Goal: Task Accomplishment & Management: Use online tool/utility

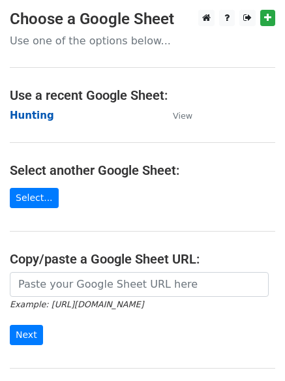
click at [23, 117] on strong "Hunting" at bounding box center [32, 116] width 44 height 12
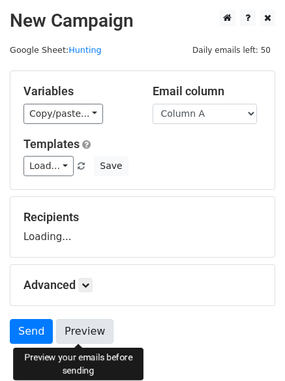
scroll to position [74, 0]
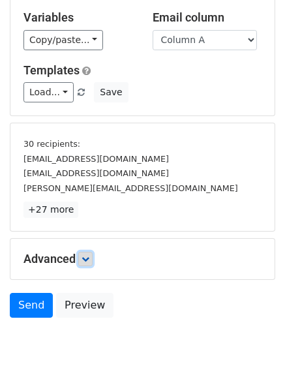
click at [85, 262] on icon at bounding box center [85, 259] width 8 height 8
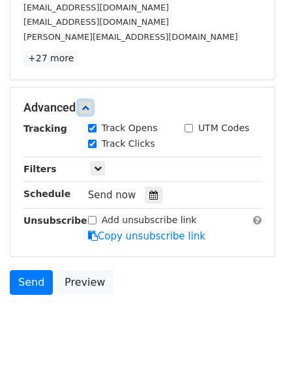
scroll to position [227, 0]
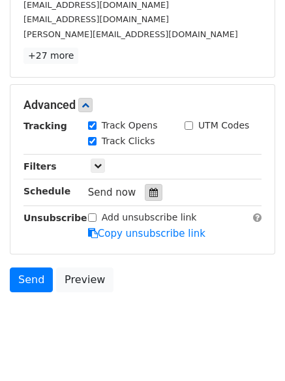
click at [153, 190] on div at bounding box center [154, 192] width 18 height 17
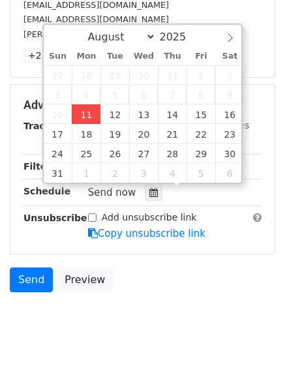
type input "2025-08-11 12:18"
type input "18"
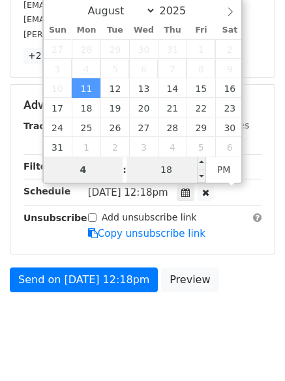
type input "4"
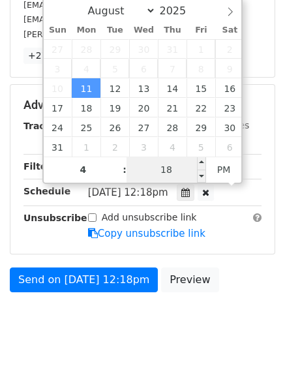
type input "2025-08-11 16:18"
type input "04"
click at [164, 164] on input "18" at bounding box center [166, 169] width 80 height 26
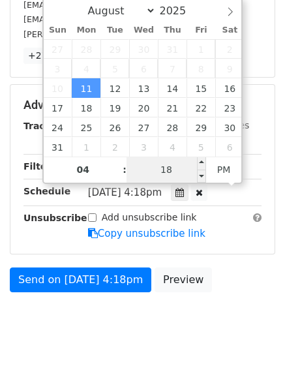
type input "1"
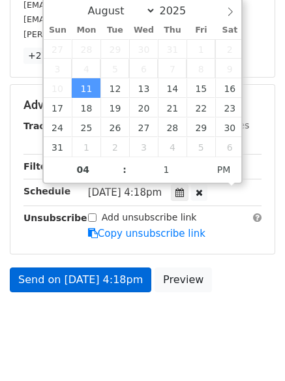
type input "2025-08-11 16:01"
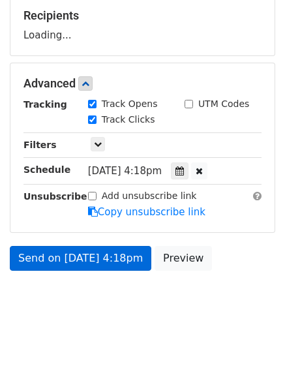
click at [71, 281] on body "New Campaign Daily emails left: 50 Google Sheet: Hunting Variables Copy/paste..…" at bounding box center [142, 68] width 285 height 521
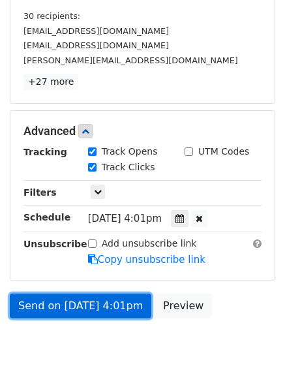
click at [75, 314] on link "Send on Aug 11 at 4:01pm" at bounding box center [80, 305] width 141 height 25
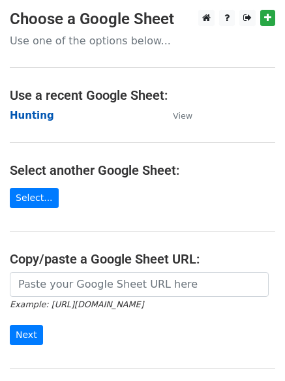
click at [18, 112] on strong "Hunting" at bounding box center [32, 116] width 44 height 12
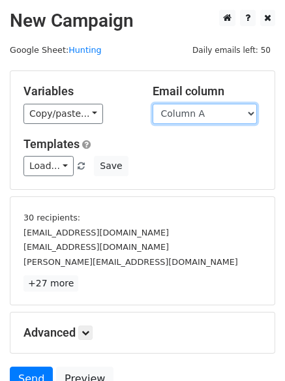
click at [184, 118] on select "Column A Column B Column C" at bounding box center [205, 114] width 104 height 20
select select "Column B"
click at [153, 104] on select "Column A Column B Column C" at bounding box center [205, 114] width 104 height 20
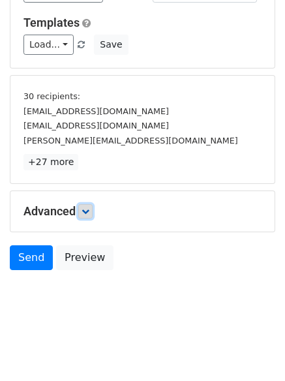
click at [87, 209] on icon at bounding box center [85, 211] width 8 height 8
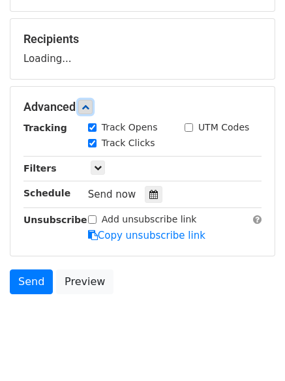
scroll to position [194, 0]
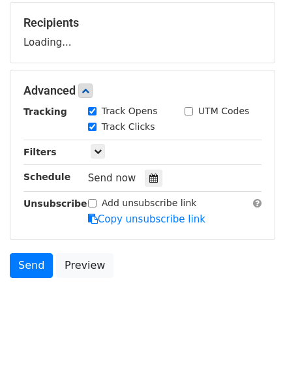
click at [145, 176] on div "Tracking Track Opens UTM Codes Track Clicks Filters Only include spreadsheet ro…" at bounding box center [142, 165] width 238 height 122
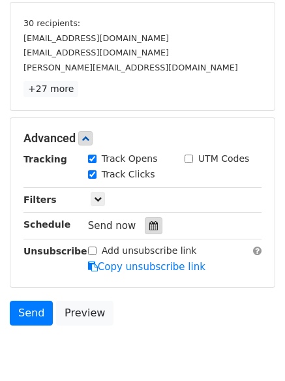
click at [149, 223] on icon at bounding box center [153, 225] width 8 height 9
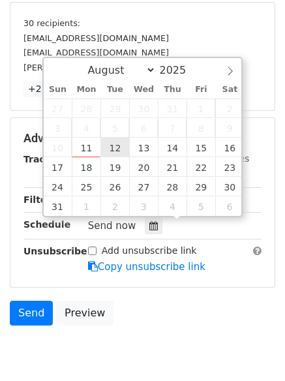
type input "2025-08-12 12:00"
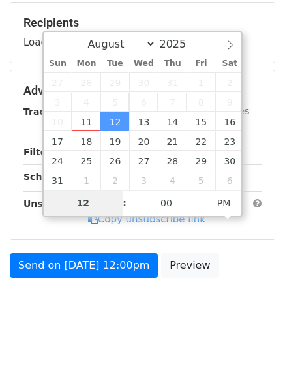
type input "5"
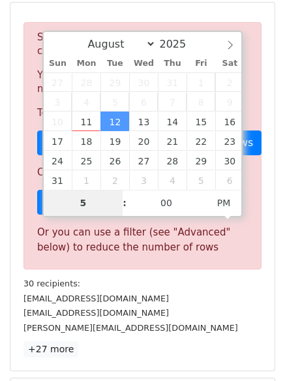
scroll to position [509, 0]
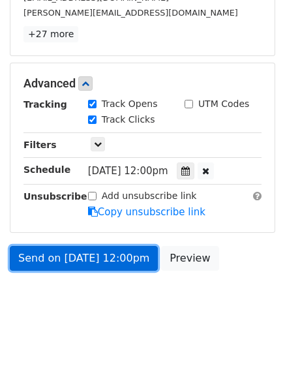
type input "2025-08-12 17:00"
click at [87, 252] on link "Send on Aug 12 at 12:00pm" at bounding box center [84, 258] width 148 height 25
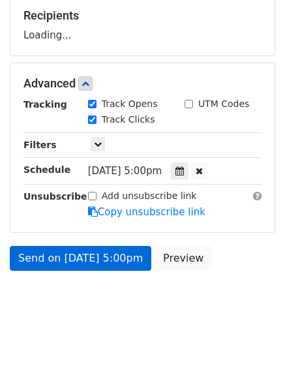
scroll to position [249, 0]
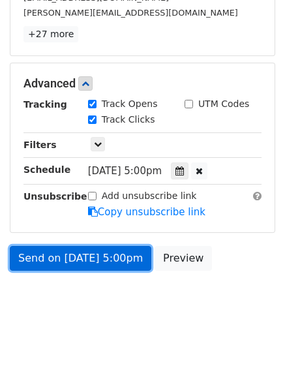
click at [85, 252] on link "Send on Aug 12 at 5:00pm" at bounding box center [80, 258] width 141 height 25
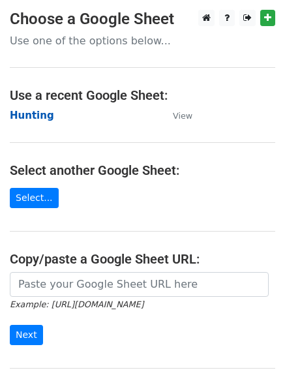
click at [27, 121] on strong "Hunting" at bounding box center [32, 116] width 44 height 12
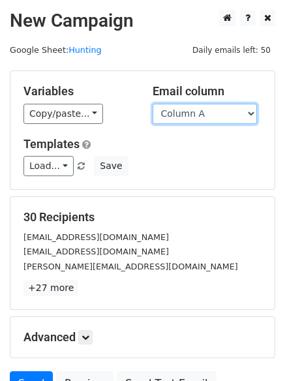
click at [187, 117] on select "Column A Column B Column C" at bounding box center [205, 114] width 104 height 20
select select "Column C"
click at [153, 104] on select "Column A Column B Column C" at bounding box center [205, 114] width 104 height 20
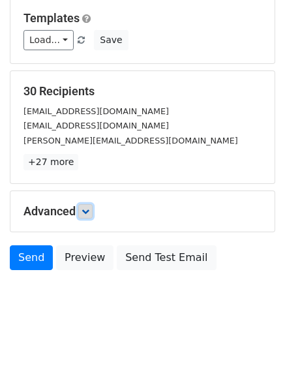
drag, startPoint x: 85, startPoint y: 209, endPoint x: 108, endPoint y: 212, distance: 23.0
click at [85, 209] on icon at bounding box center [85, 211] width 8 height 8
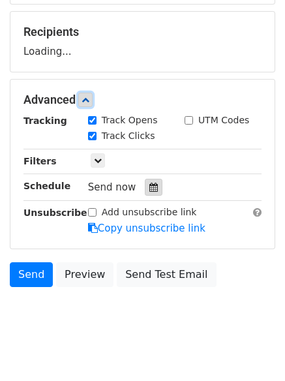
scroll to position [186, 0]
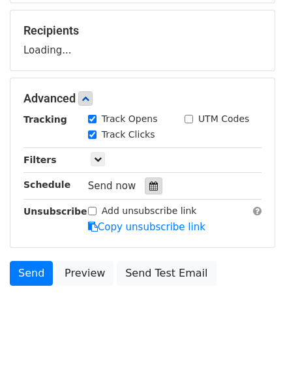
click at [145, 184] on div at bounding box center [154, 185] width 18 height 17
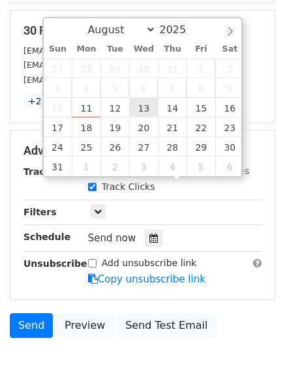
type input "2025-08-13 12:00"
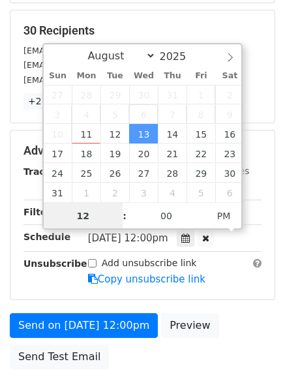
scroll to position [1, 0]
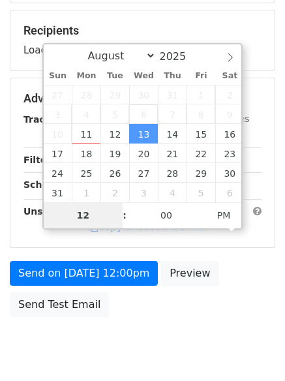
type input "6"
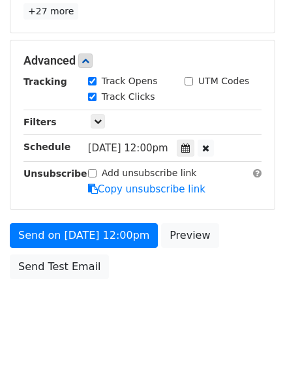
scroll to position [540, 0]
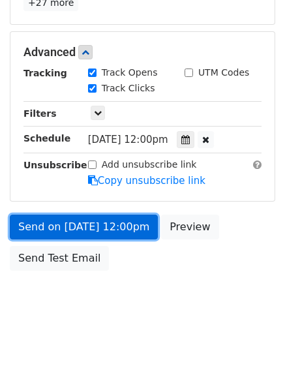
type input "2025-08-13 18:00"
click at [92, 231] on link "Send on Aug 13 at 12:00pm" at bounding box center [84, 226] width 148 height 25
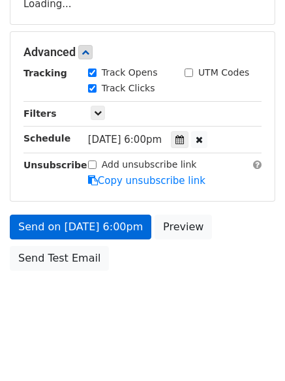
scroll to position [285, 0]
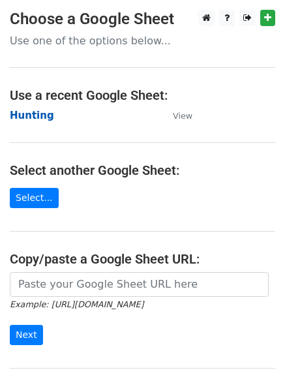
click at [35, 120] on strong "Hunting" at bounding box center [32, 116] width 44 height 12
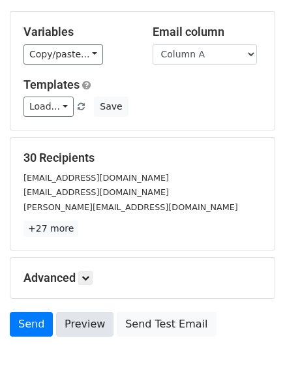
scroll to position [126, 0]
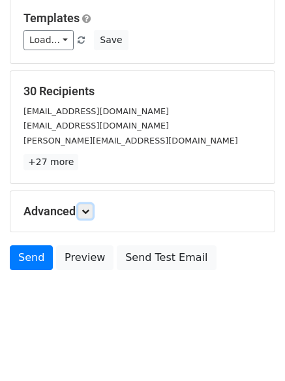
click at [86, 215] on link at bounding box center [85, 211] width 14 height 14
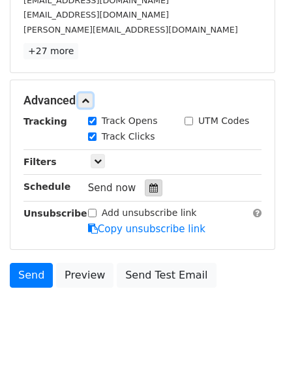
scroll to position [239, 0]
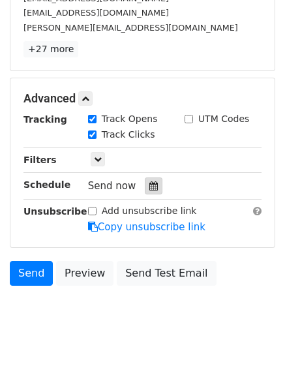
click at [149, 192] on div at bounding box center [154, 185] width 18 height 17
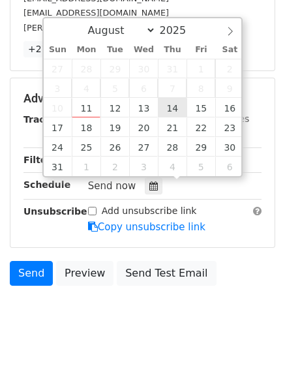
type input "2025-08-14 12:00"
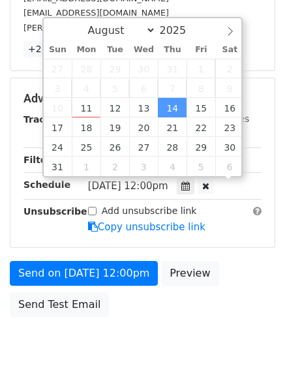
scroll to position [1, 0]
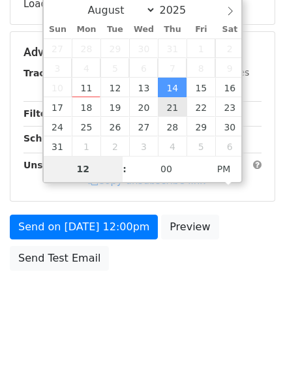
type input "7"
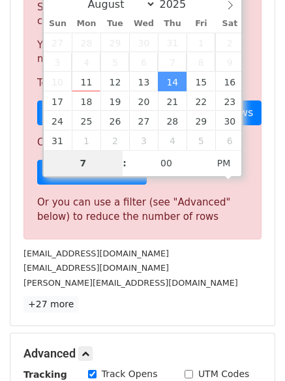
scroll to position [540, 0]
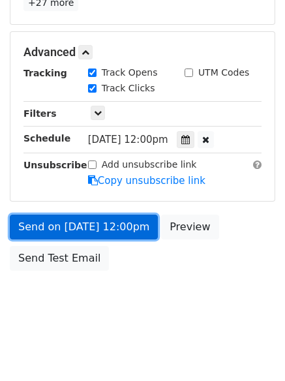
type input "2025-08-14 19:00"
click at [61, 230] on link "Send on Aug 14 at 12:00pm" at bounding box center [84, 226] width 148 height 25
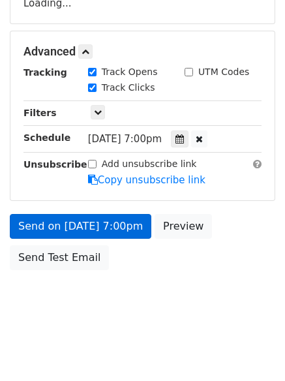
scroll to position [233, 0]
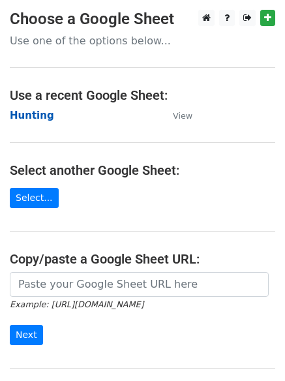
click at [29, 113] on strong "Hunting" at bounding box center [32, 116] width 44 height 12
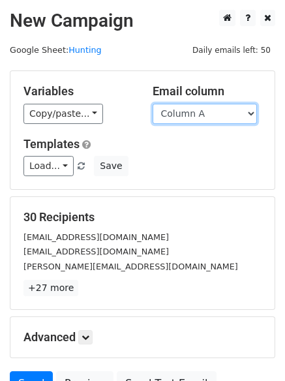
click at [183, 119] on select "Column A Column B Column C" at bounding box center [205, 114] width 104 height 20
select select "Column B"
click at [153, 104] on select "Column A Column B Column C" at bounding box center [205, 114] width 104 height 20
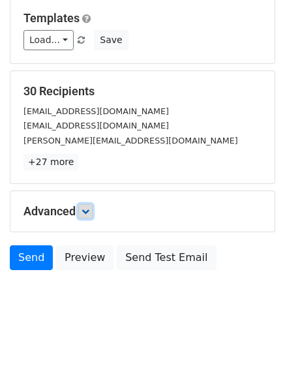
click at [87, 207] on icon at bounding box center [85, 211] width 8 height 8
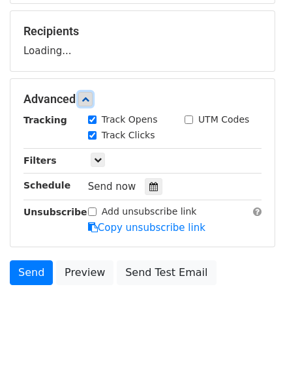
scroll to position [186, 0]
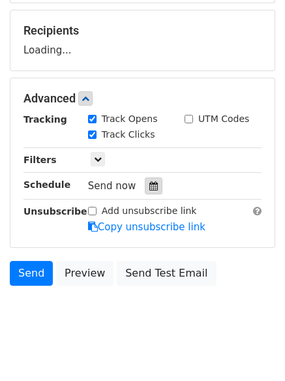
click at [149, 188] on icon at bounding box center [153, 185] width 8 height 9
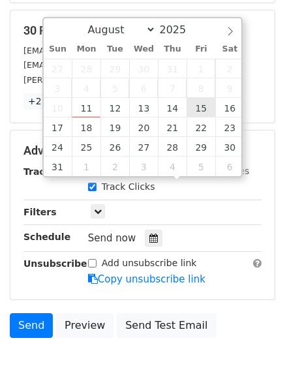
type input "2025-08-15 12:00"
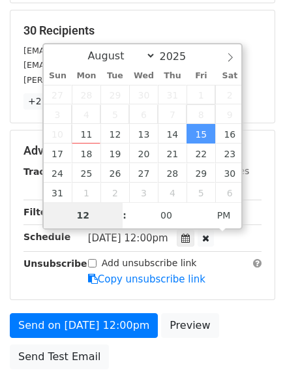
type input "8"
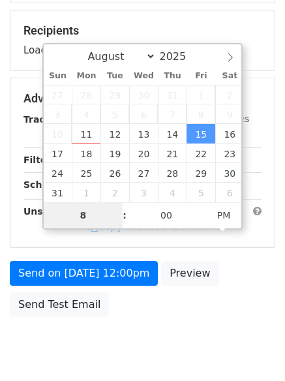
scroll to position [540, 0]
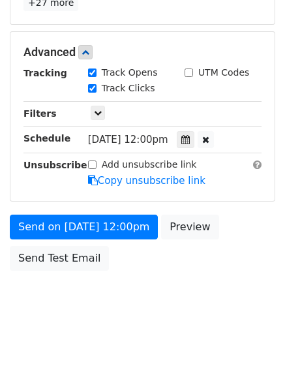
type input "2025-08-15 20:00"
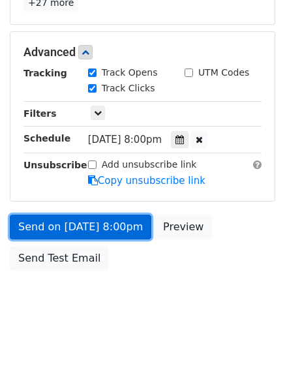
click at [100, 218] on link "Send on Aug 15 at 8:00pm" at bounding box center [80, 226] width 141 height 25
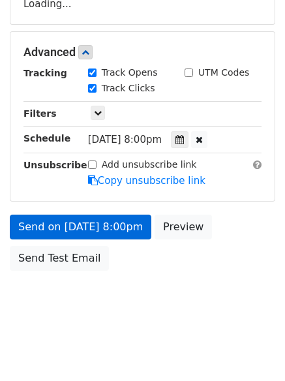
scroll to position [285, 0]
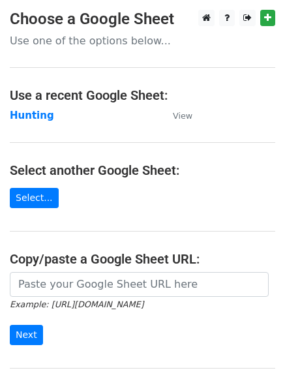
click at [16, 104] on main "Choose a Google Sheet Use one of the options below... Use a recent Google Sheet…" at bounding box center [142, 212] width 285 height 405
click at [26, 110] on strong "Hunting" at bounding box center [32, 116] width 44 height 12
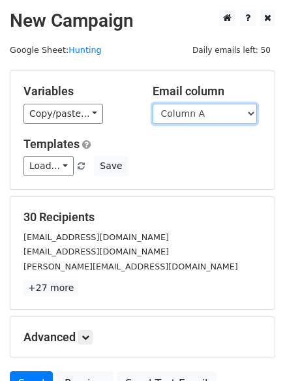
click at [196, 117] on select "Column A Column B Column C" at bounding box center [205, 114] width 104 height 20
select select "Column C"
click at [153, 104] on select "Column A Column B Column C" at bounding box center [205, 114] width 104 height 20
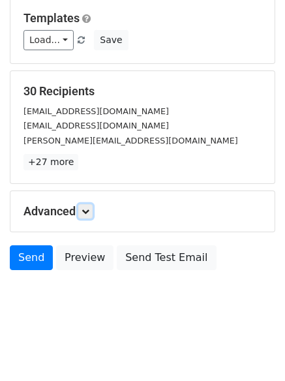
drag, startPoint x: 93, startPoint y: 214, endPoint x: 104, endPoint y: 218, distance: 11.6
click at [93, 214] on link at bounding box center [85, 211] width 14 height 14
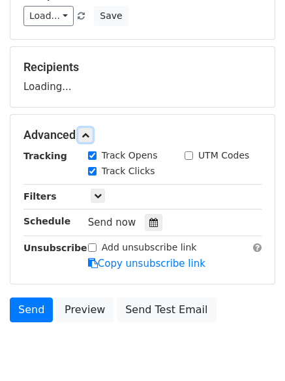
scroll to position [185, 0]
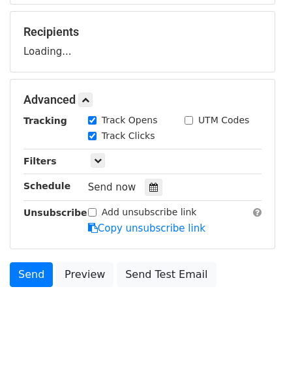
drag, startPoint x: 158, startPoint y: 181, endPoint x: 143, endPoint y: 197, distance: 21.7
click at [155, 183] on div "Send now" at bounding box center [164, 188] width 153 height 18
click at [143, 197] on div "Tracking Track Opens UTM Codes Track Clicks Filters Only include spreadsheet ro…" at bounding box center [142, 174] width 238 height 122
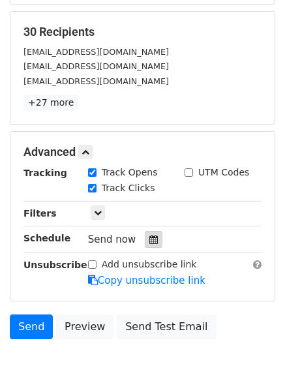
click at [149, 242] on icon at bounding box center [153, 239] width 8 height 9
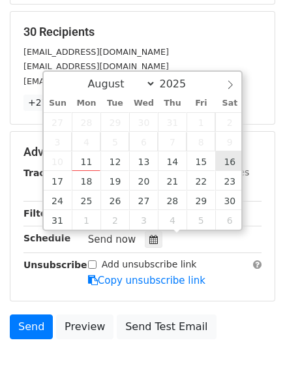
type input "[DATE] 12:00"
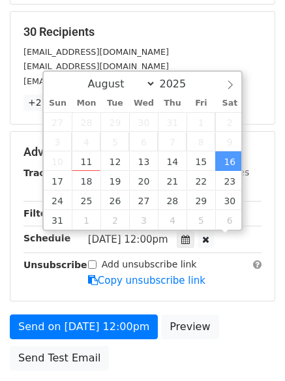
drag, startPoint x: 228, startPoint y: 158, endPoint x: 226, endPoint y: 164, distance: 6.8
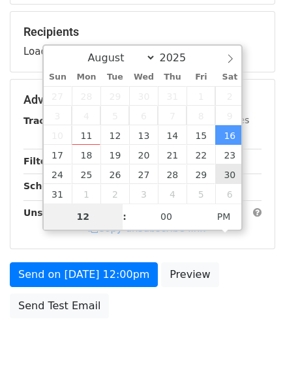
type input "9"
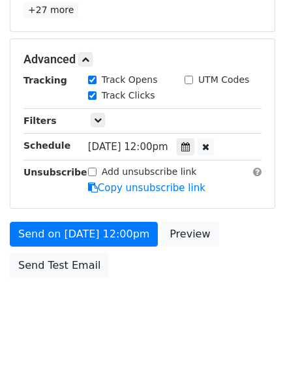
scroll to position [540, 0]
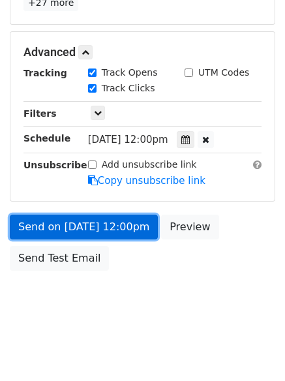
type input "[DATE] 21:00"
click at [91, 236] on link "Send on [DATE] 12:00pm" at bounding box center [84, 226] width 148 height 25
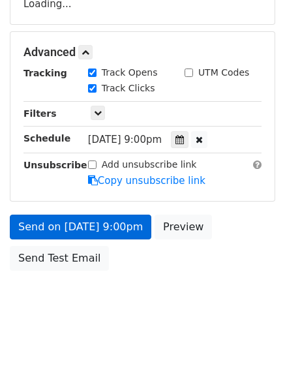
scroll to position [285, 0]
